Goal: Task Accomplishment & Management: Use online tool/utility

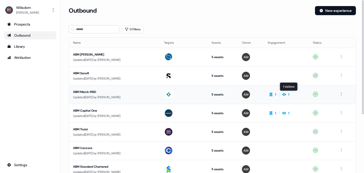
click at [286, 94] on icon at bounding box center [284, 94] width 4 height 3
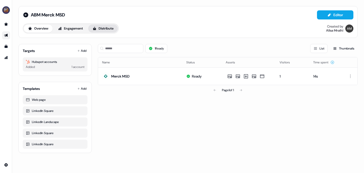
click at [100, 26] on button "Distribute" at bounding box center [103, 28] width 30 height 8
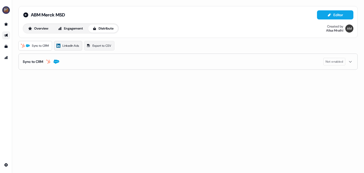
click at [65, 45] on span "LinkedIn Ads" at bounding box center [70, 45] width 16 height 5
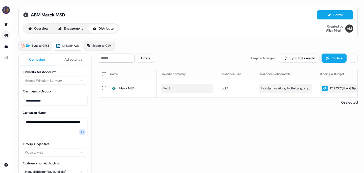
click at [25, 16] on icon at bounding box center [25, 14] width 5 height 5
